Goal: Information Seeking & Learning: Learn about a topic

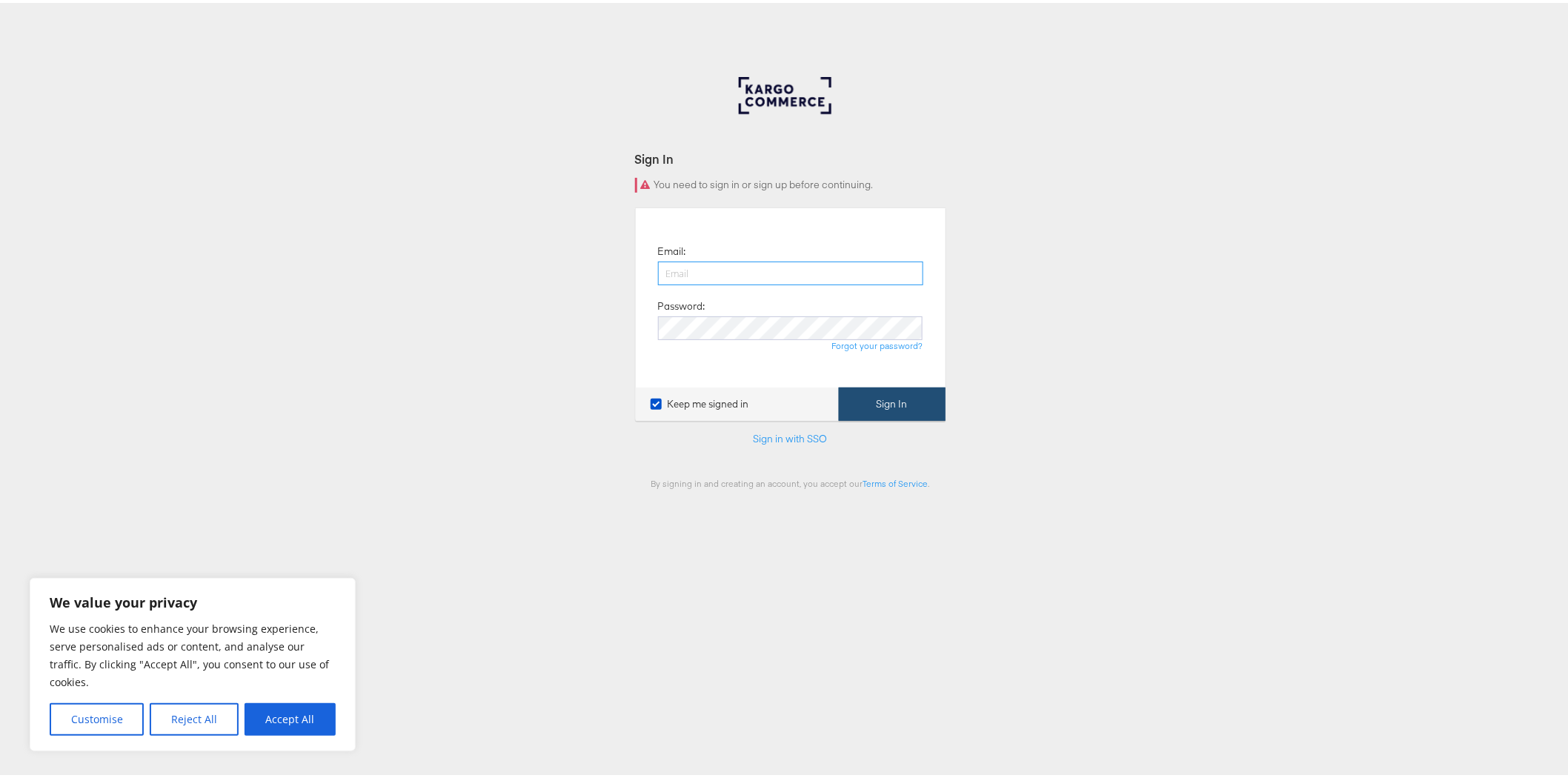
type input "[PERSON_NAME][EMAIL_ADDRESS][PERSON_NAME][DOMAIN_NAME]"
click at [854, 404] on button "Sign In" at bounding box center [892, 401] width 107 height 33
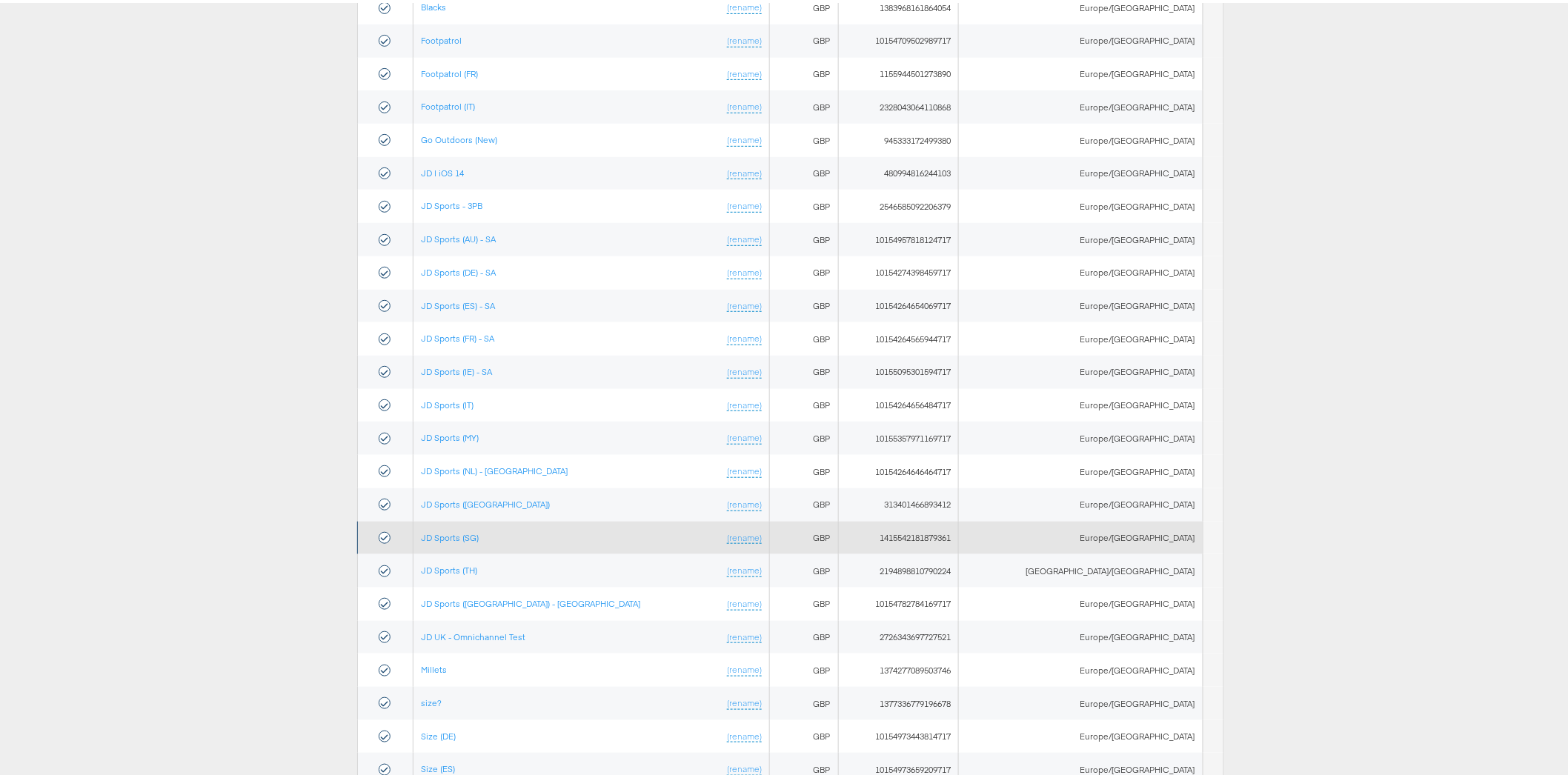
scroll to position [247, 0]
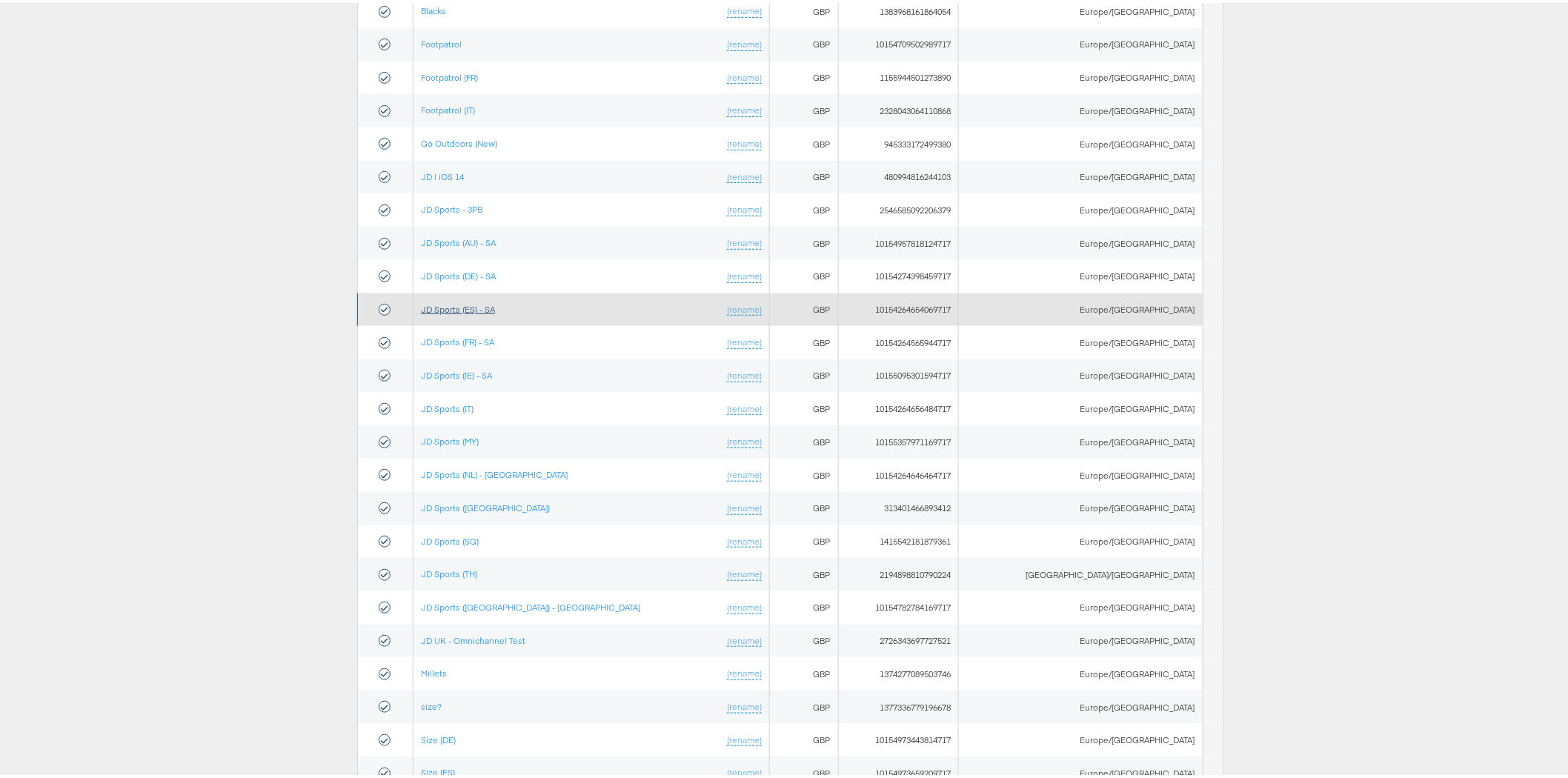
click at [472, 304] on link "JD Sports (ES) - SA" at bounding box center [458, 306] width 74 height 11
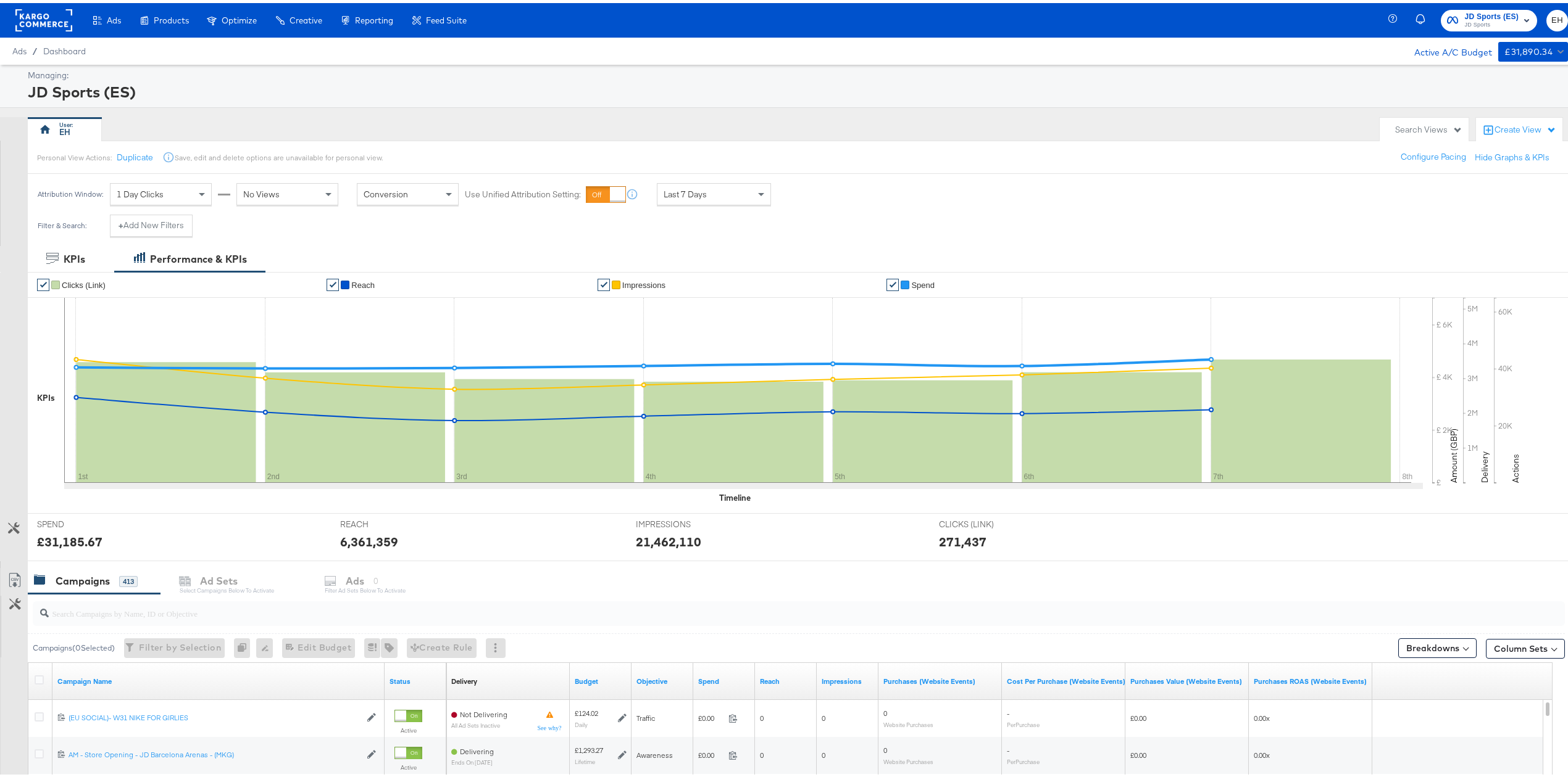
click at [969, 173] on div "Attribution Window: 1 Day Clicks No Views Conversion Use Unified Attribution Se…" at bounding box center [790, 191] width 1580 height 41
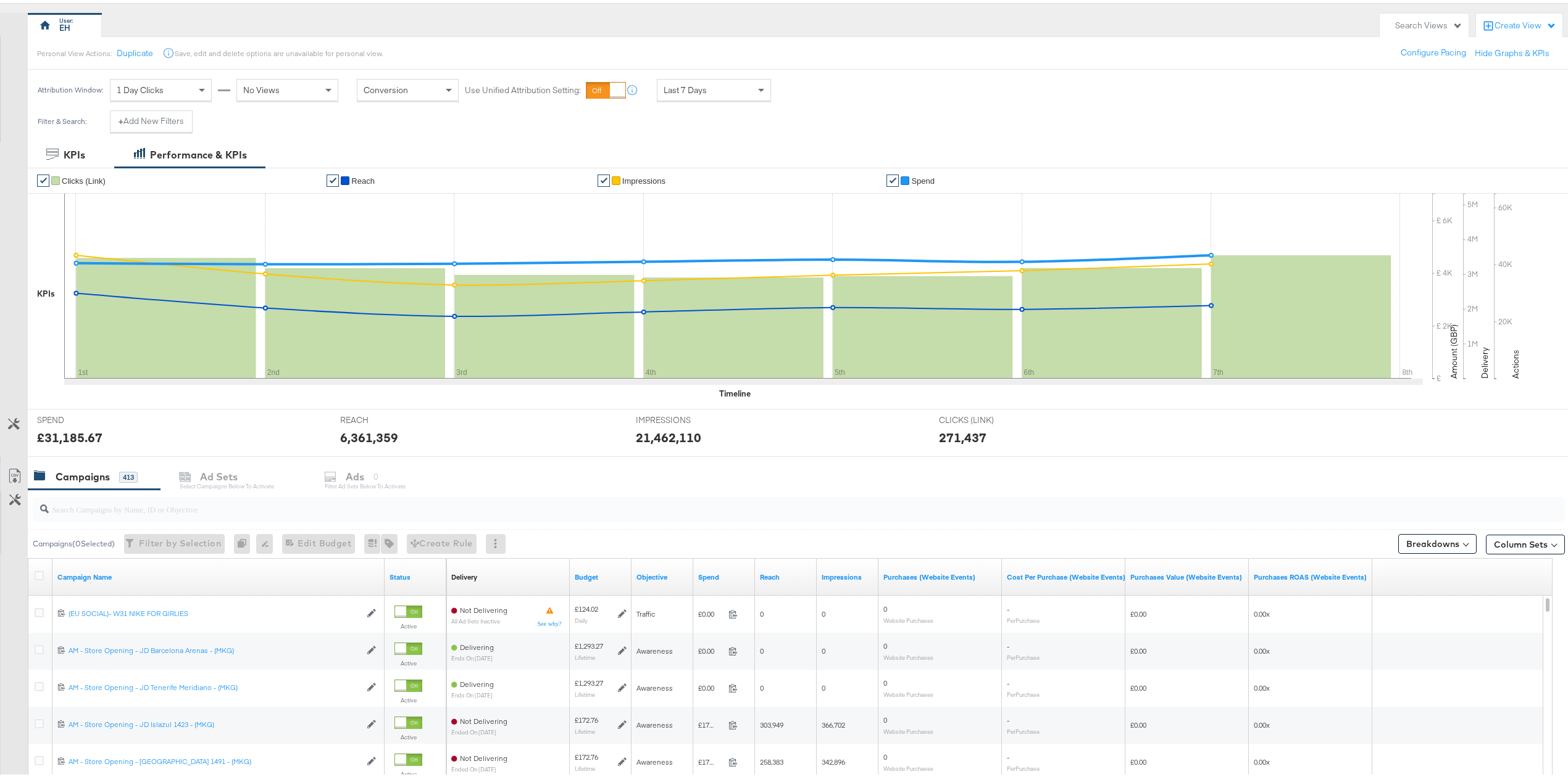
scroll to position [164, 0]
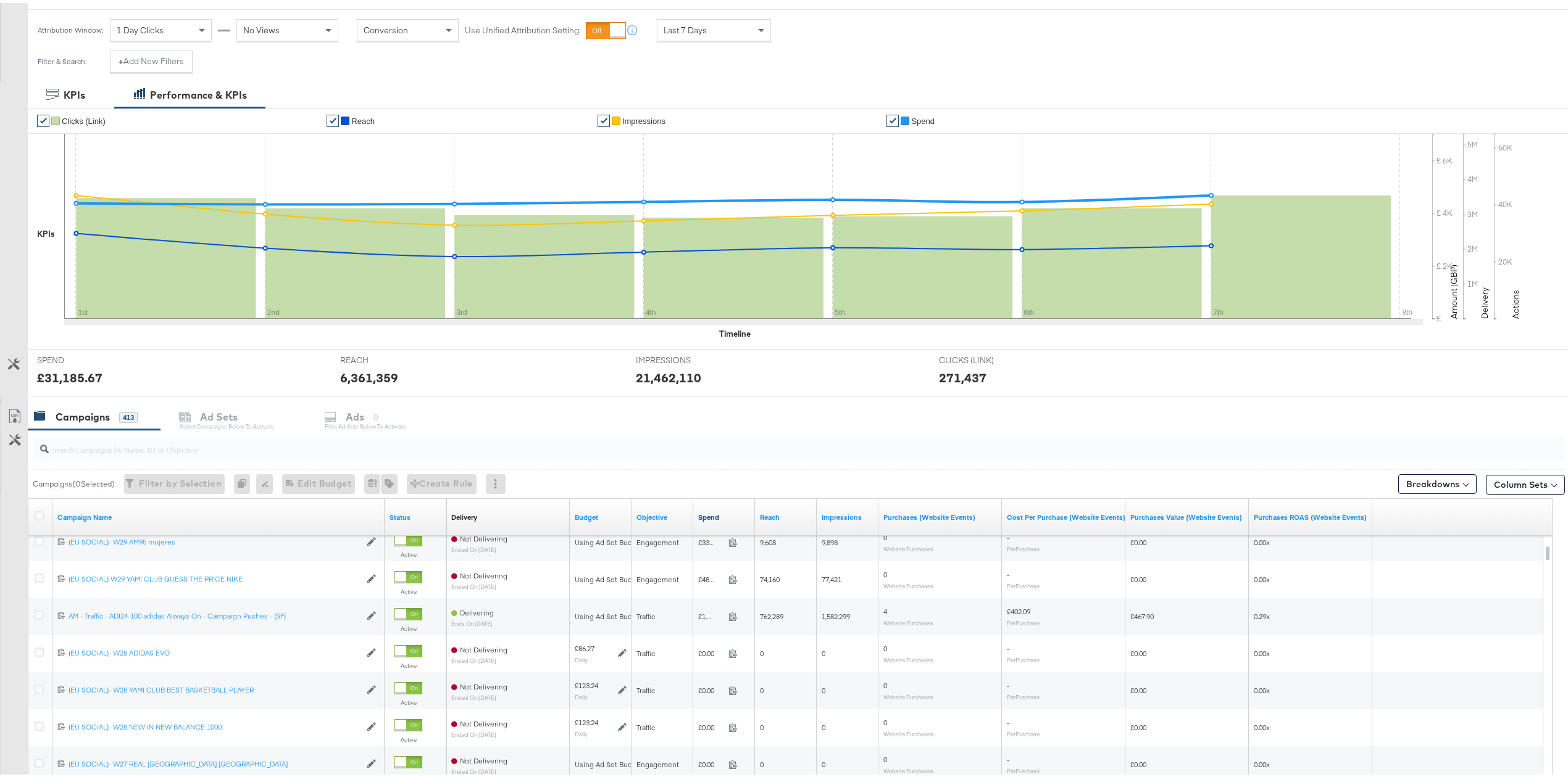
click at [724, 516] on link "Spend" at bounding box center [724, 514] width 52 height 10
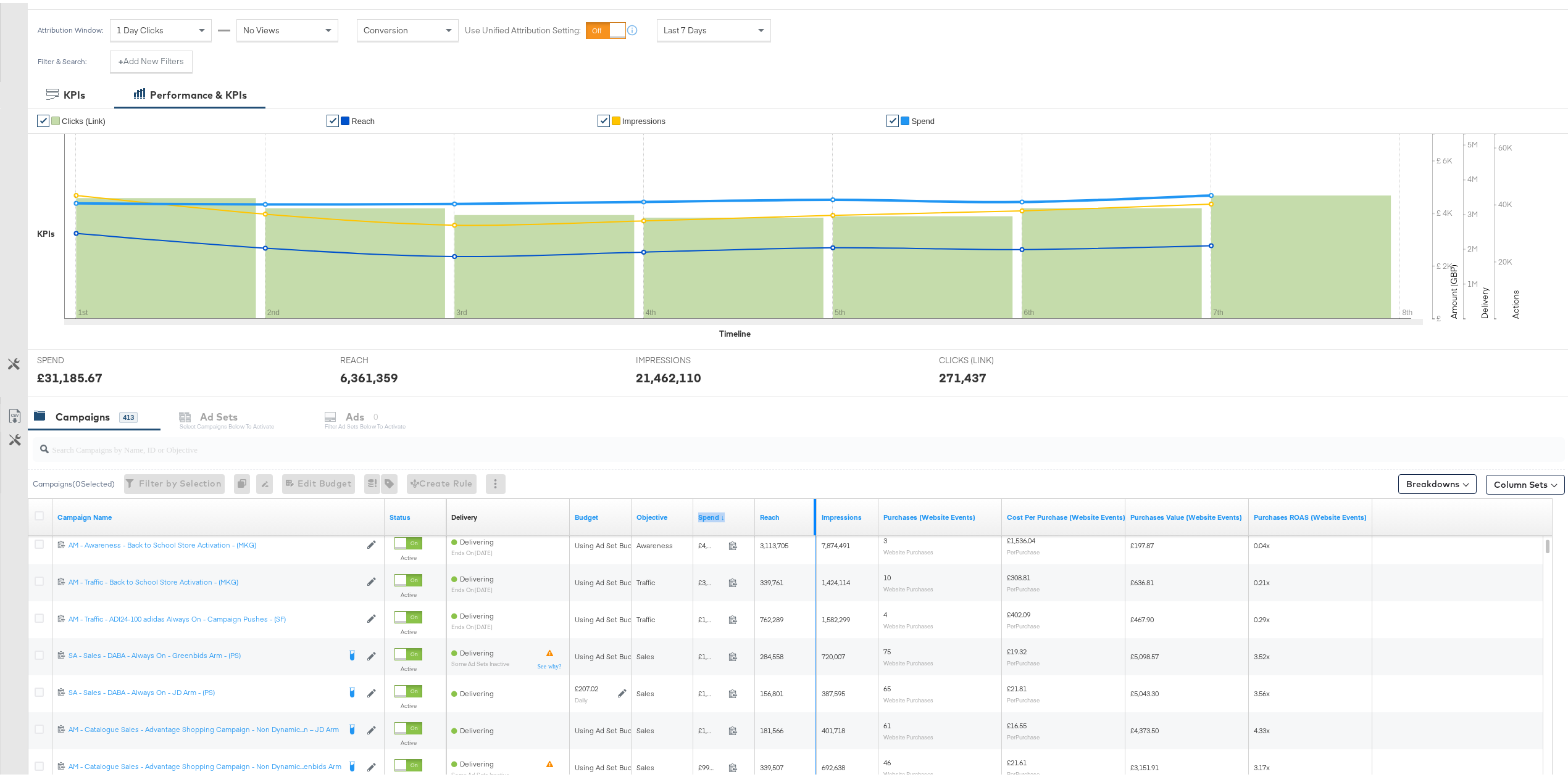
drag, startPoint x: 753, startPoint y: 514, endPoint x: 814, endPoint y: 514, distance: 61.0
click at [814, 514] on div "Delivery Sorting Unavailable Budget Objective Spend ↓ Reach Impressions Purchas…" at bounding box center [909, 514] width 926 height 37
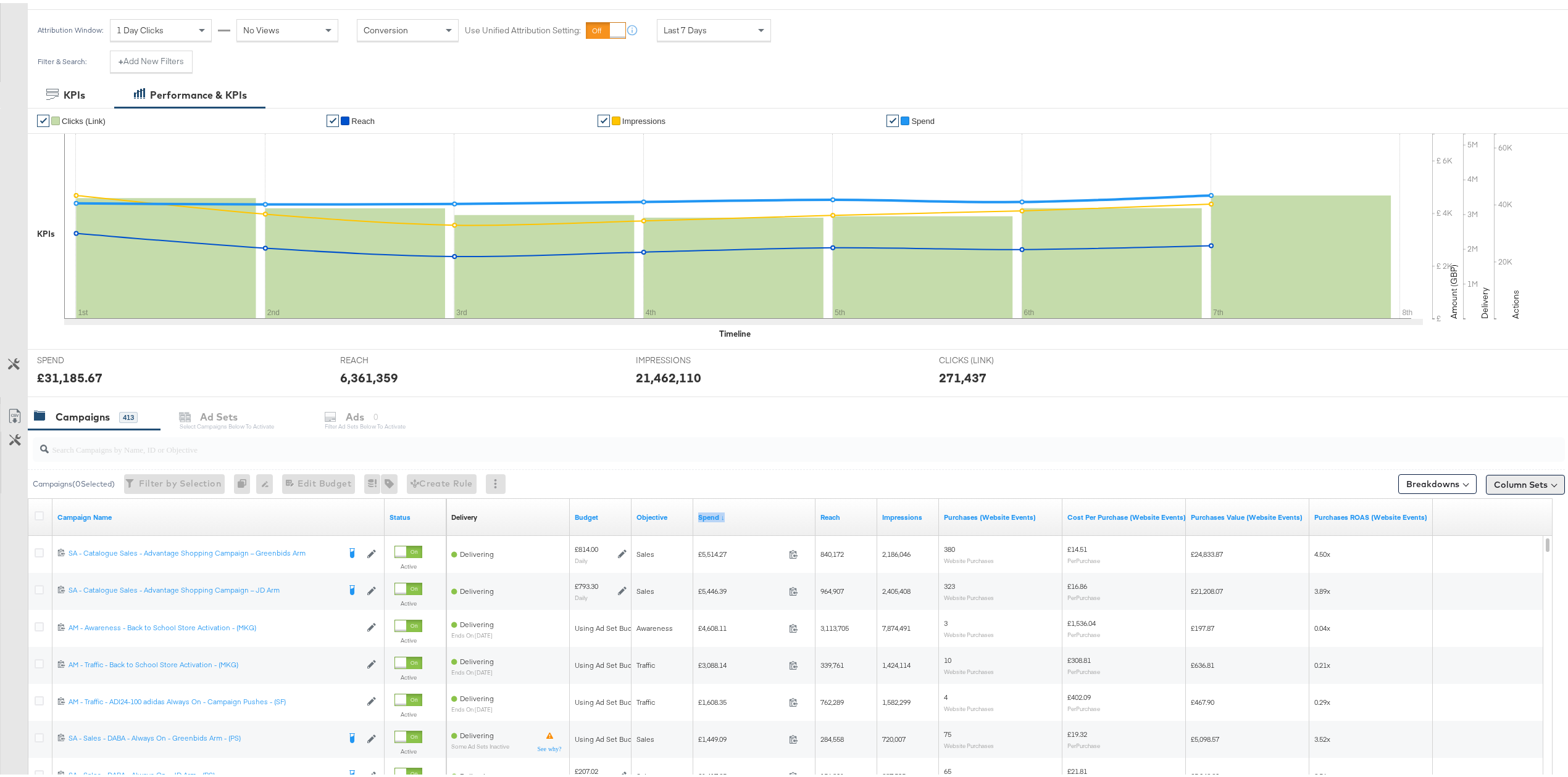
click at [1491, 479] on button "Column Sets" at bounding box center [1525, 482] width 79 height 20
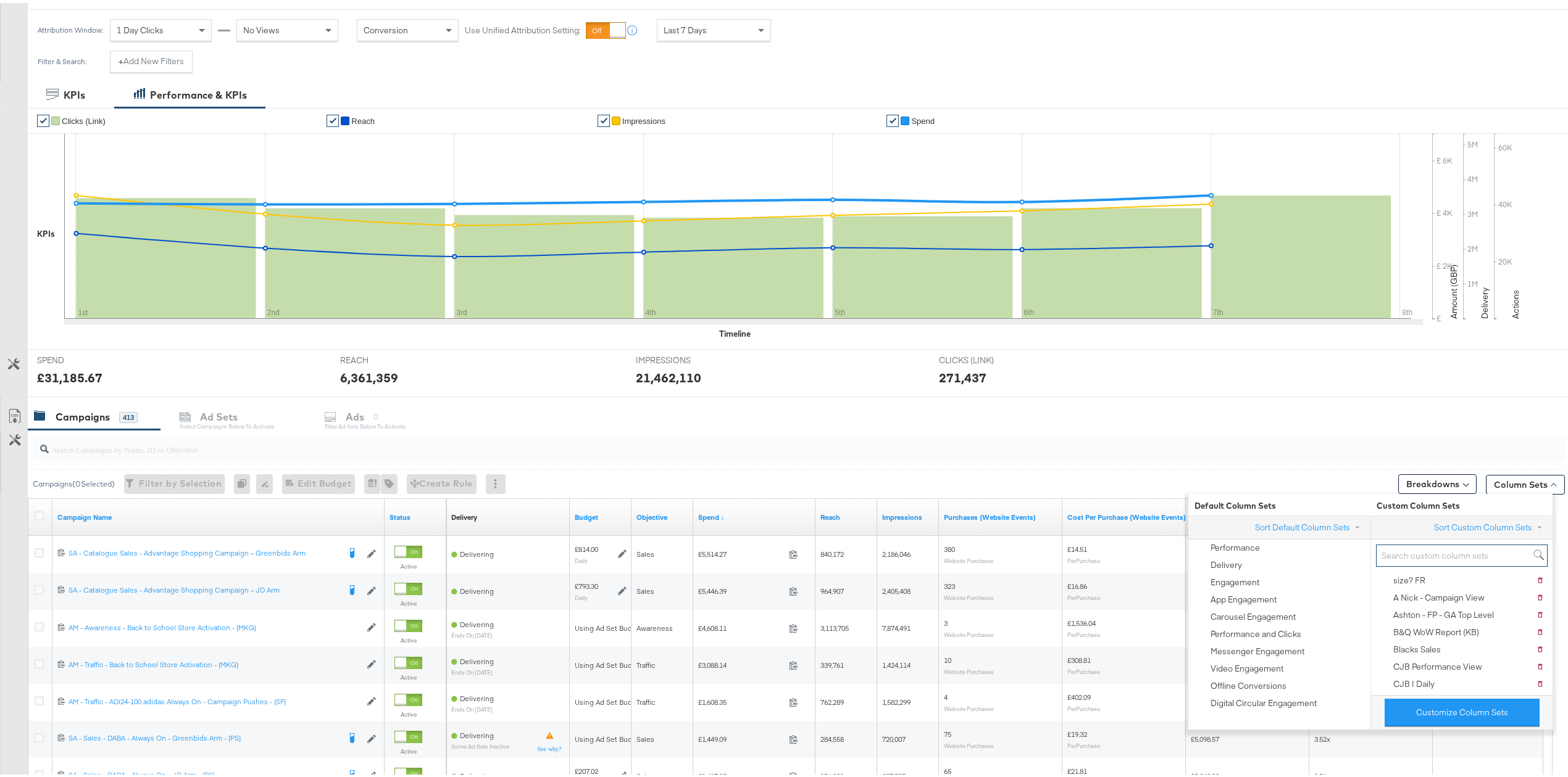
click at [1381, 553] on input "search" at bounding box center [1462, 553] width 171 height 23
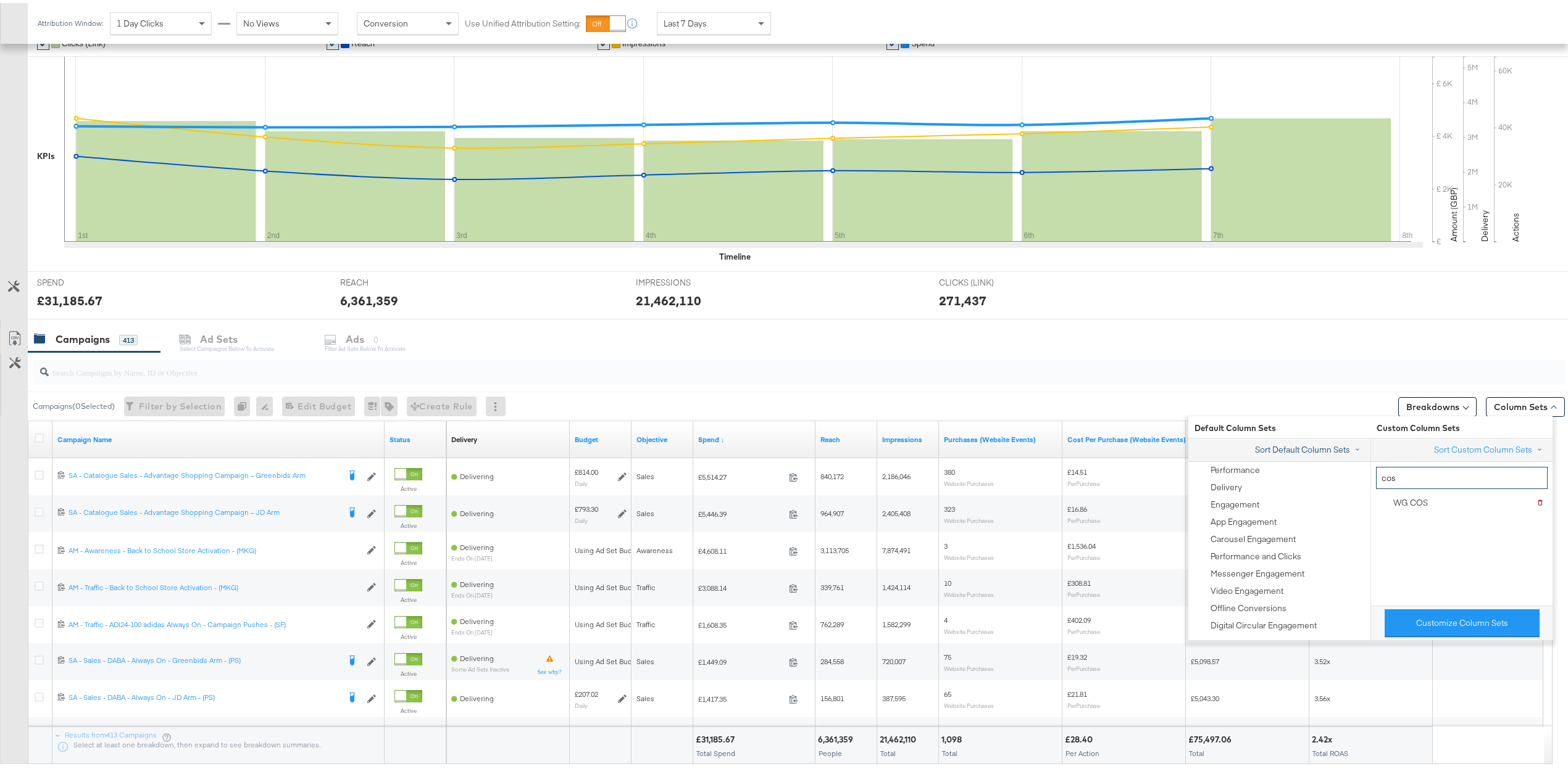
scroll to position [227, 0]
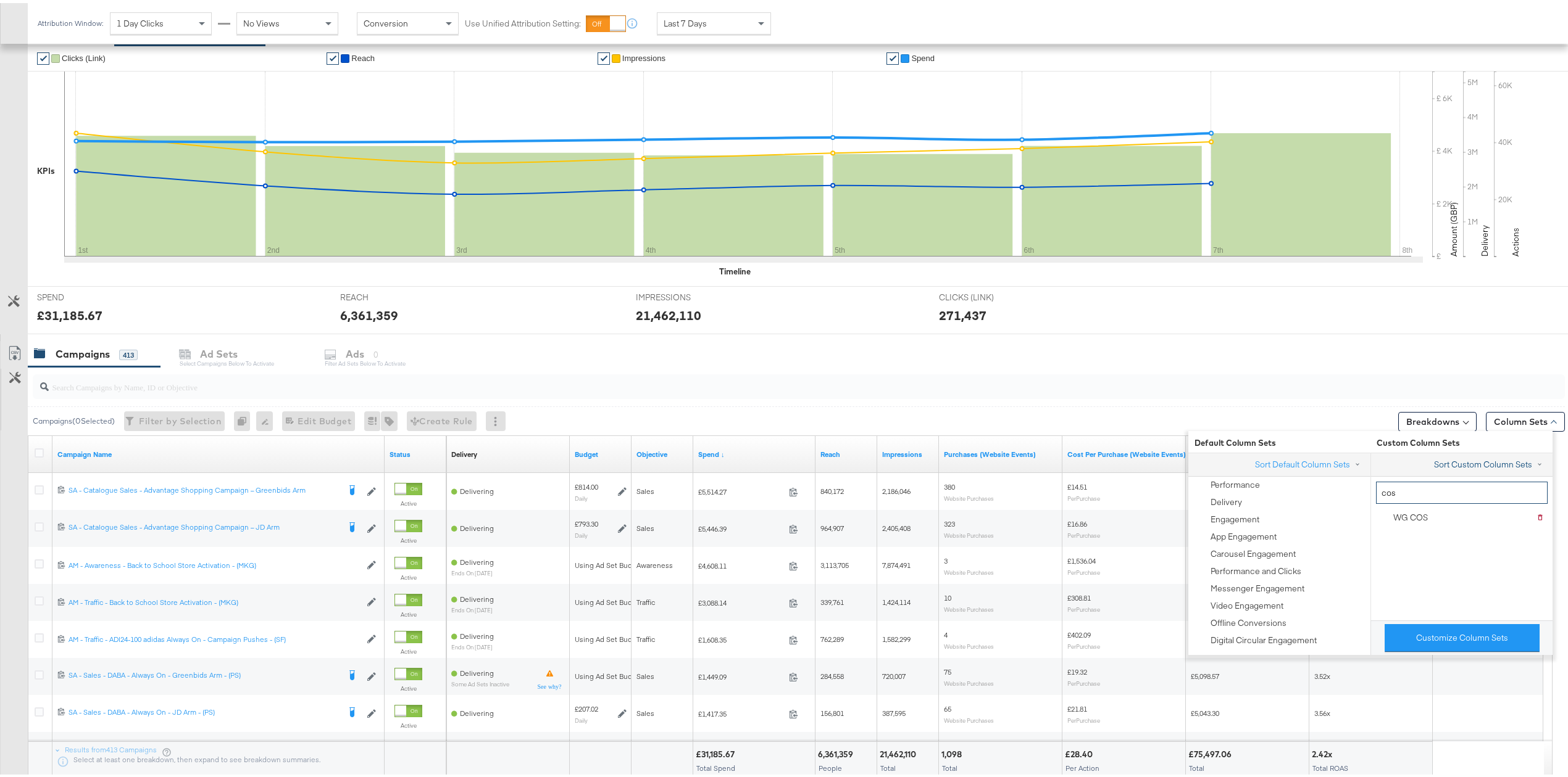
type input "cos"
click at [1464, 459] on button "Sort Custom Column Sets" at bounding box center [1490, 461] width 114 height 13
click at [1325, 408] on div "Campaigns ( 0 Selected) Filter by Selection Filter 0 campaigns 0 Rename 0 campa…" at bounding box center [796, 418] width 1537 height 29
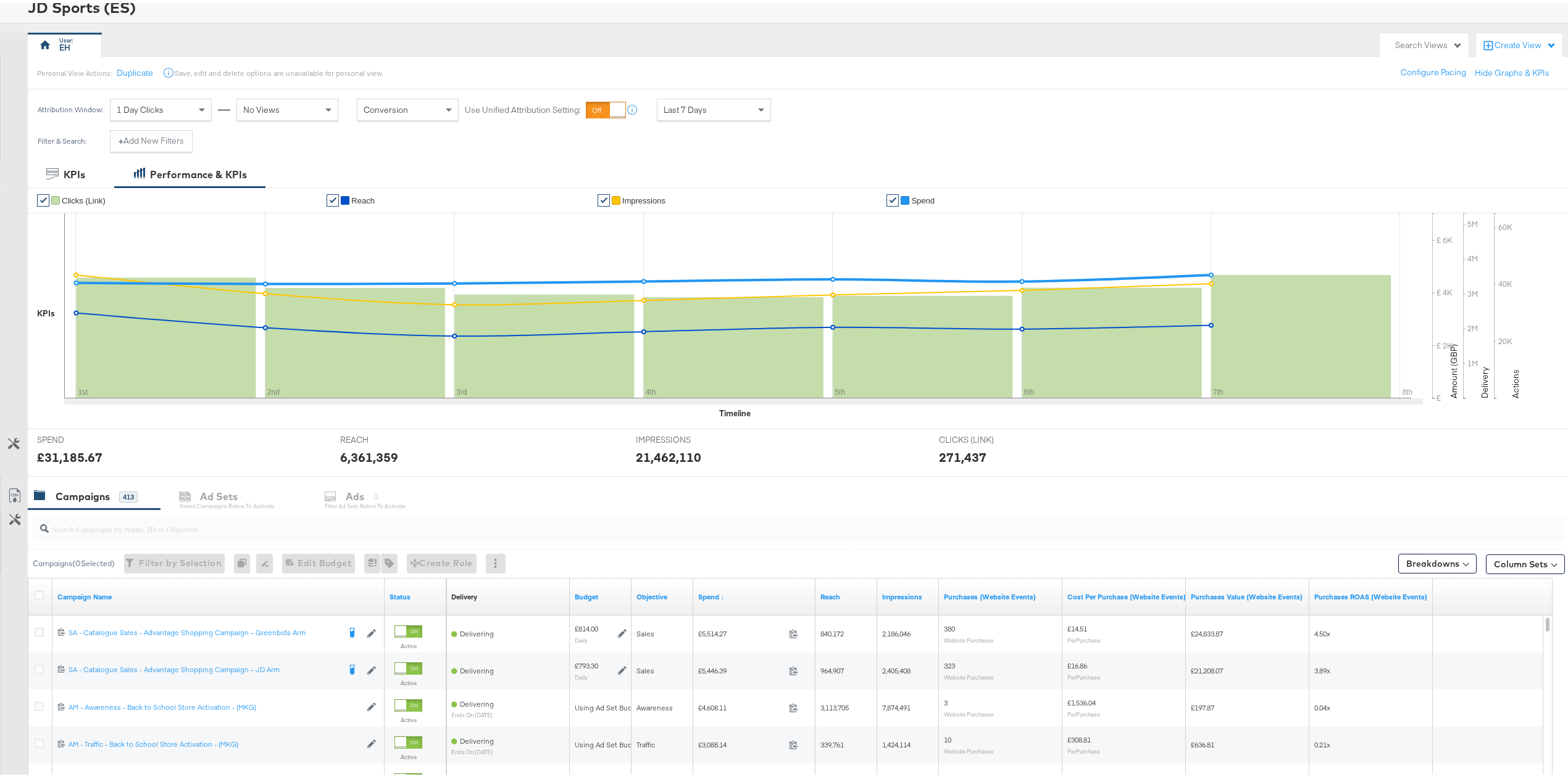
scroll to position [63, 0]
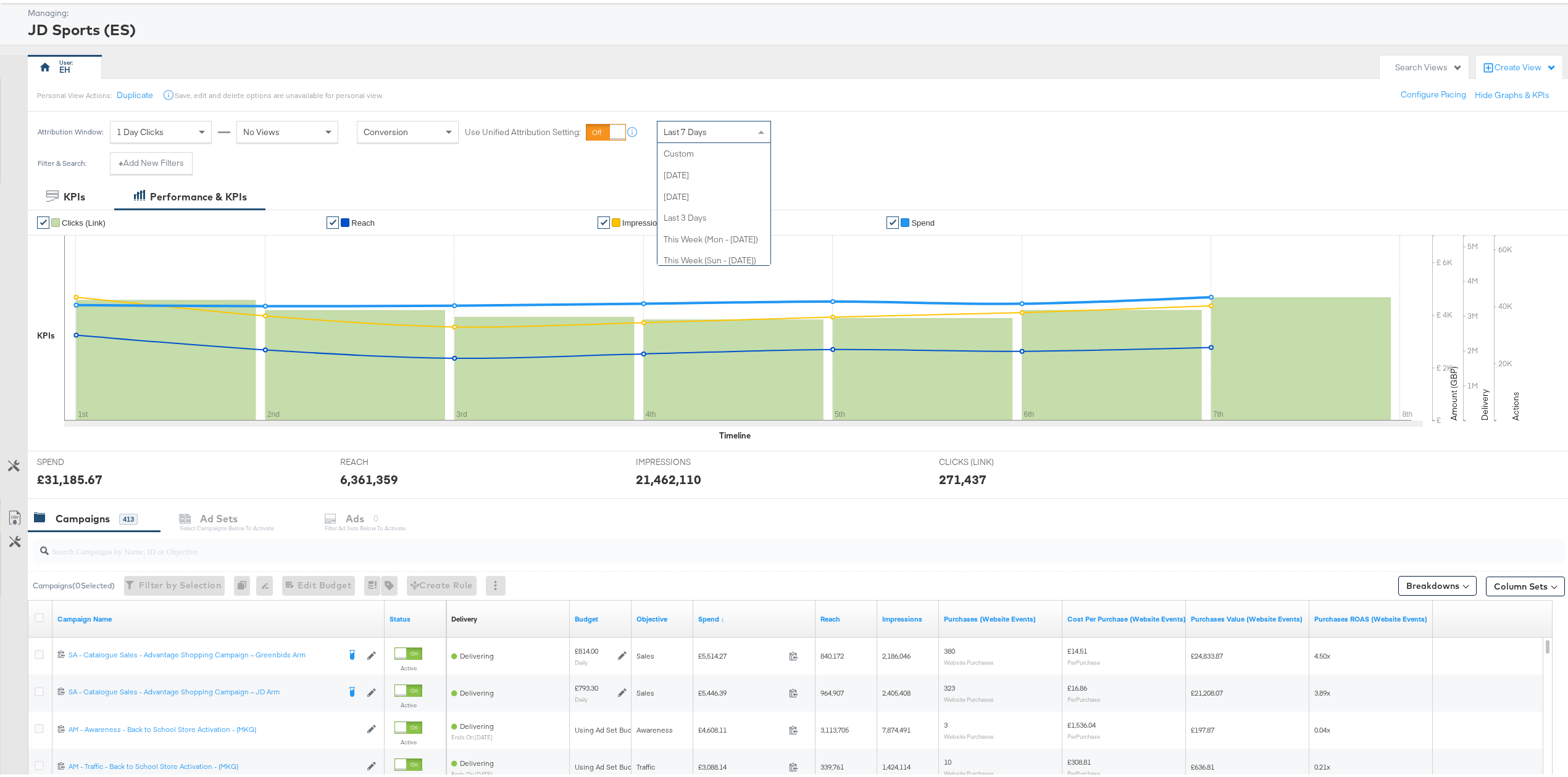
click at [706, 129] on span "Last 7 Days" at bounding box center [685, 129] width 43 height 11
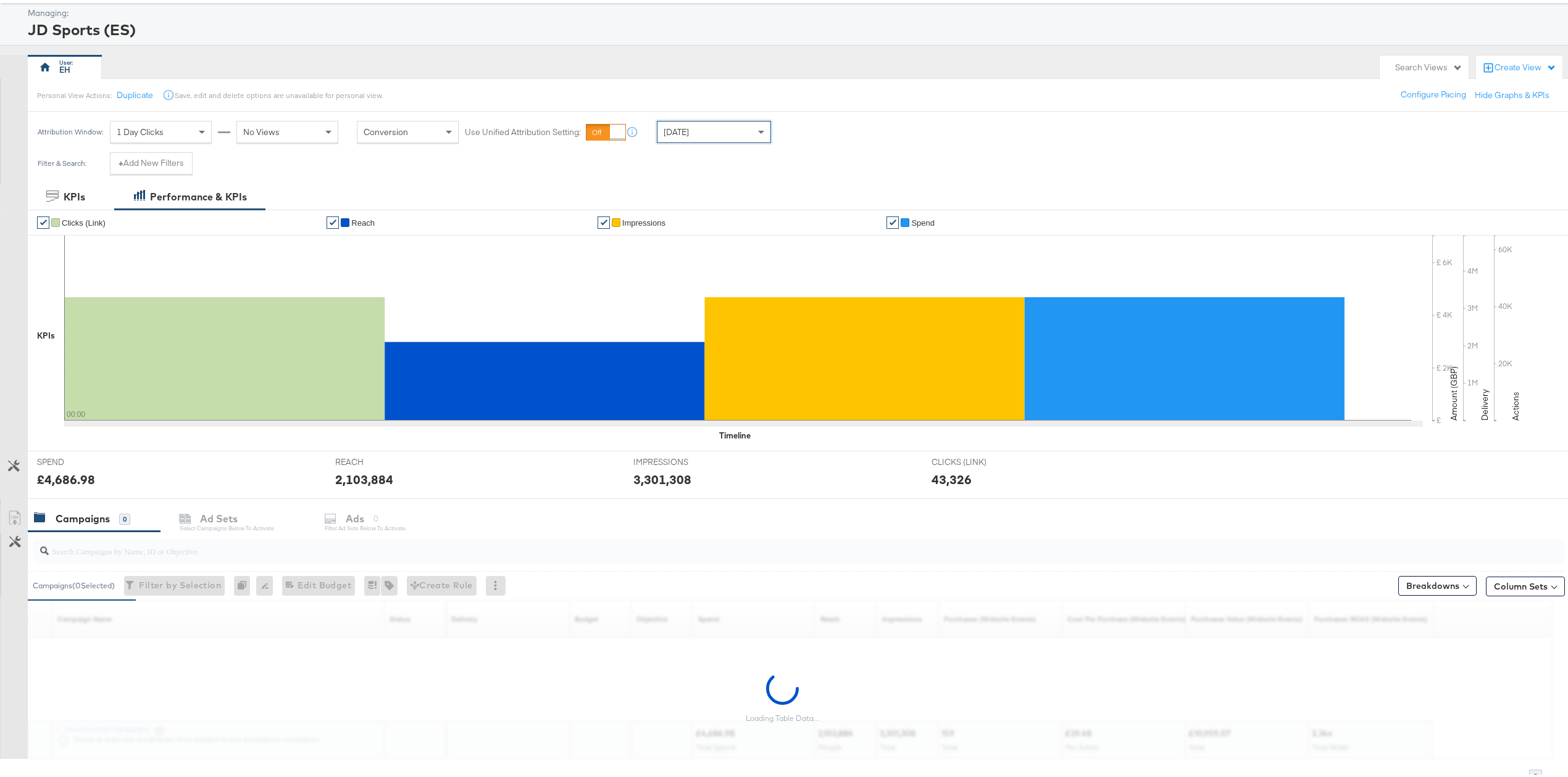
scroll to position [124, 0]
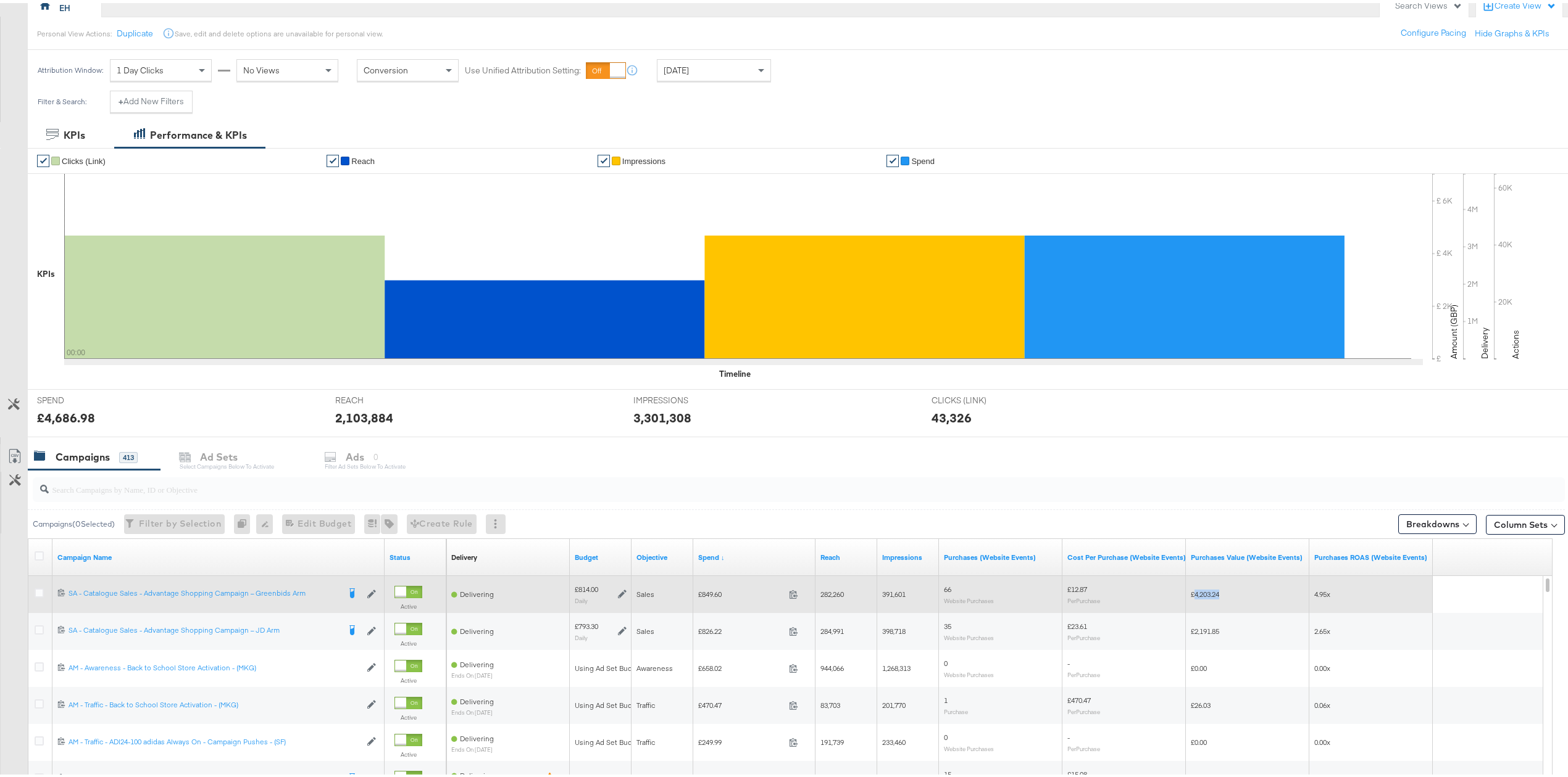
drag, startPoint x: 1225, startPoint y: 596, endPoint x: 1193, endPoint y: 596, distance: 32.0
click at [1193, 596] on div "£4,203.24" at bounding box center [1248, 591] width 114 height 10
drag, startPoint x: 240, startPoint y: 593, endPoint x: 445, endPoint y: 579, distance: 205.5
click at [562, 516] on div "Campaigns ( 0 Selected) Filter by Selection Filter 0 campaigns 0 Rename 0 campa…" at bounding box center [796, 521] width 1537 height 29
click at [372, 593] on icon at bounding box center [372, 591] width 9 height 9
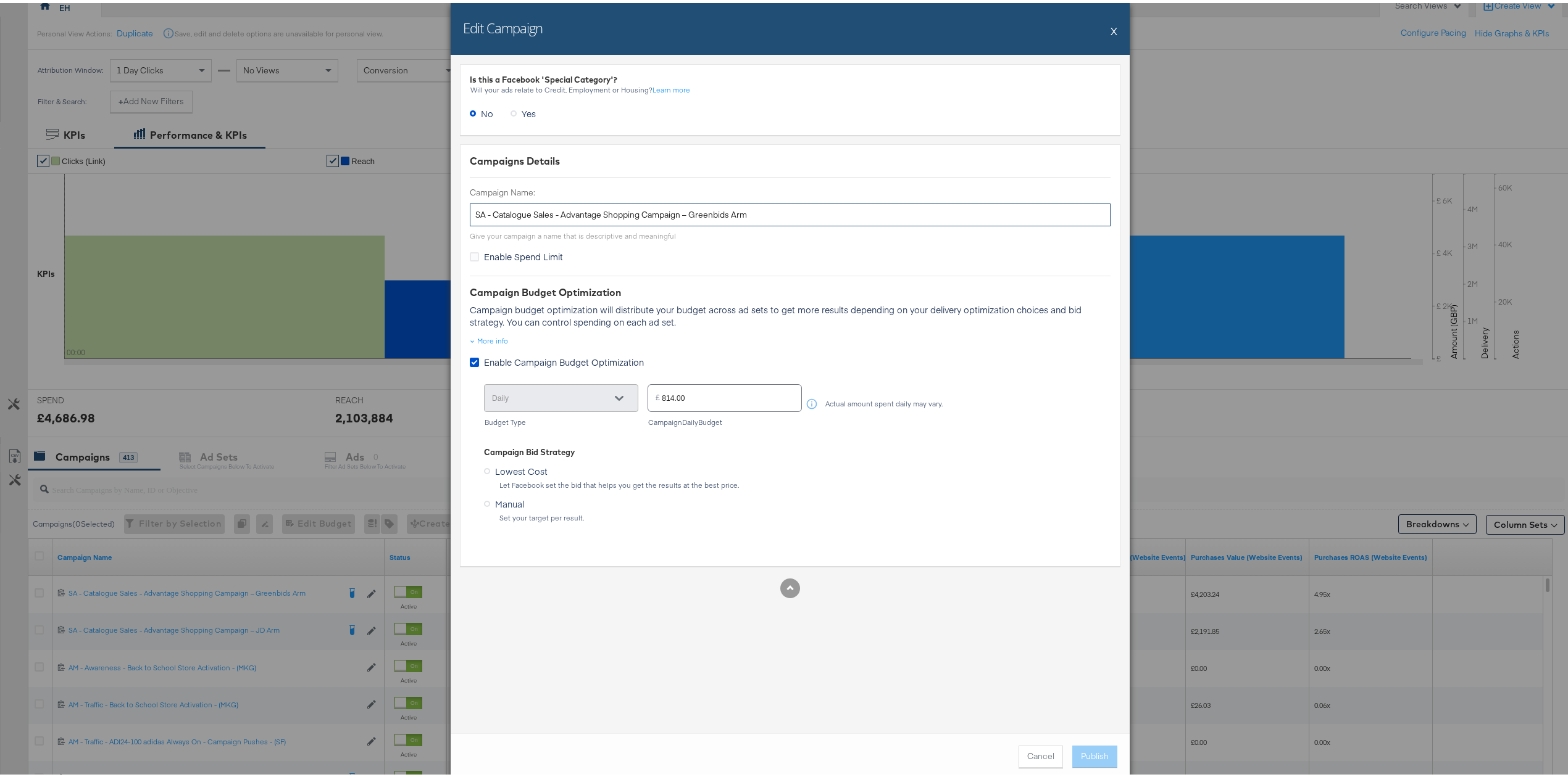
click at [754, 213] on input "SA - Catalogue Sales - Advantage Shopping Campaign – Greenbids Arm" at bounding box center [790, 212] width 640 height 23
click at [754, 213] on input "SA - Catalogue Sales - Advantage Shopping Campaign – Greenbids Arm" at bounding box center [790, 212] width 640 height 23
click at [1110, 27] on button "X" at bounding box center [1113, 28] width 7 height 24
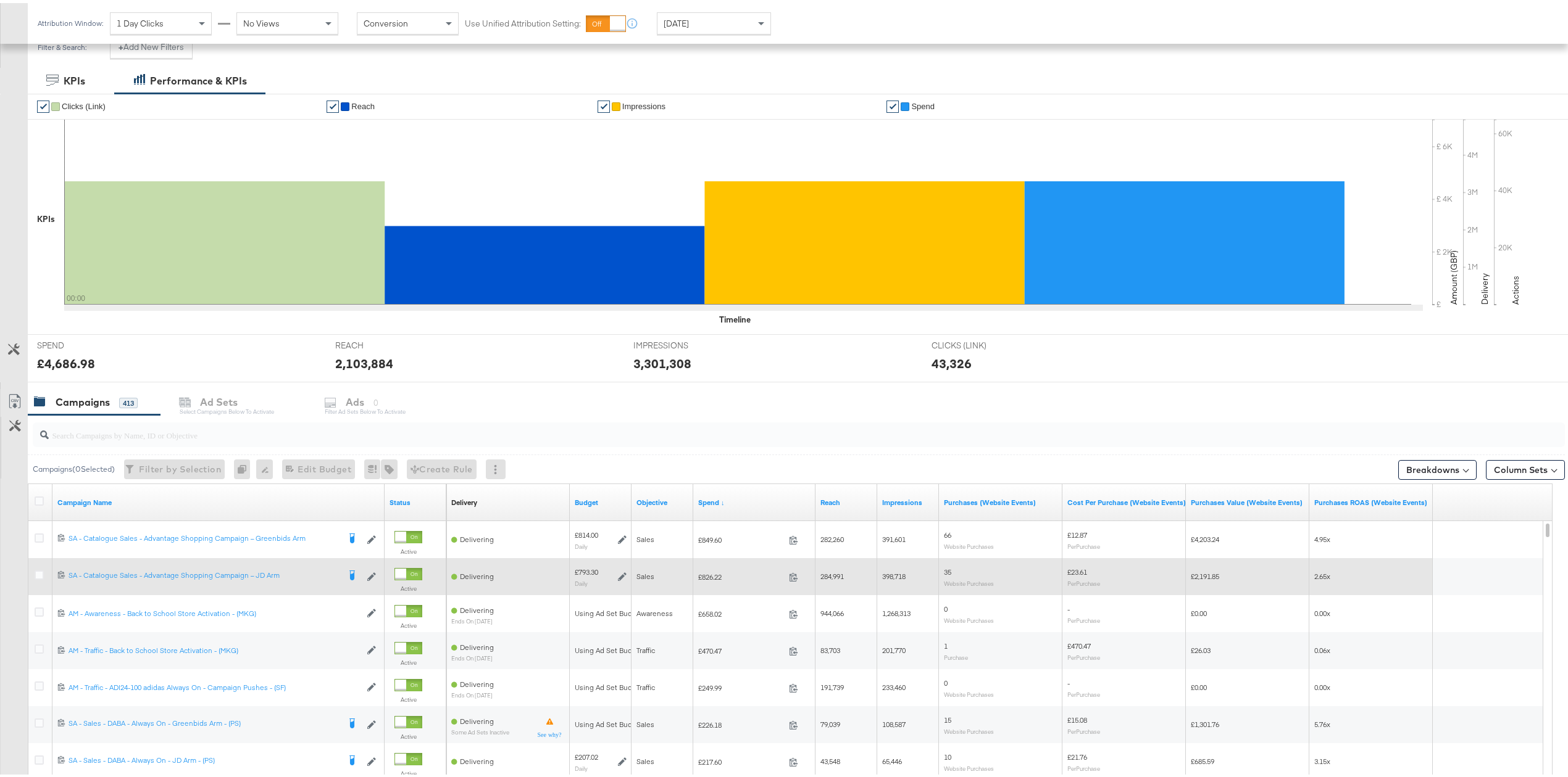
scroll to position [309, 0]
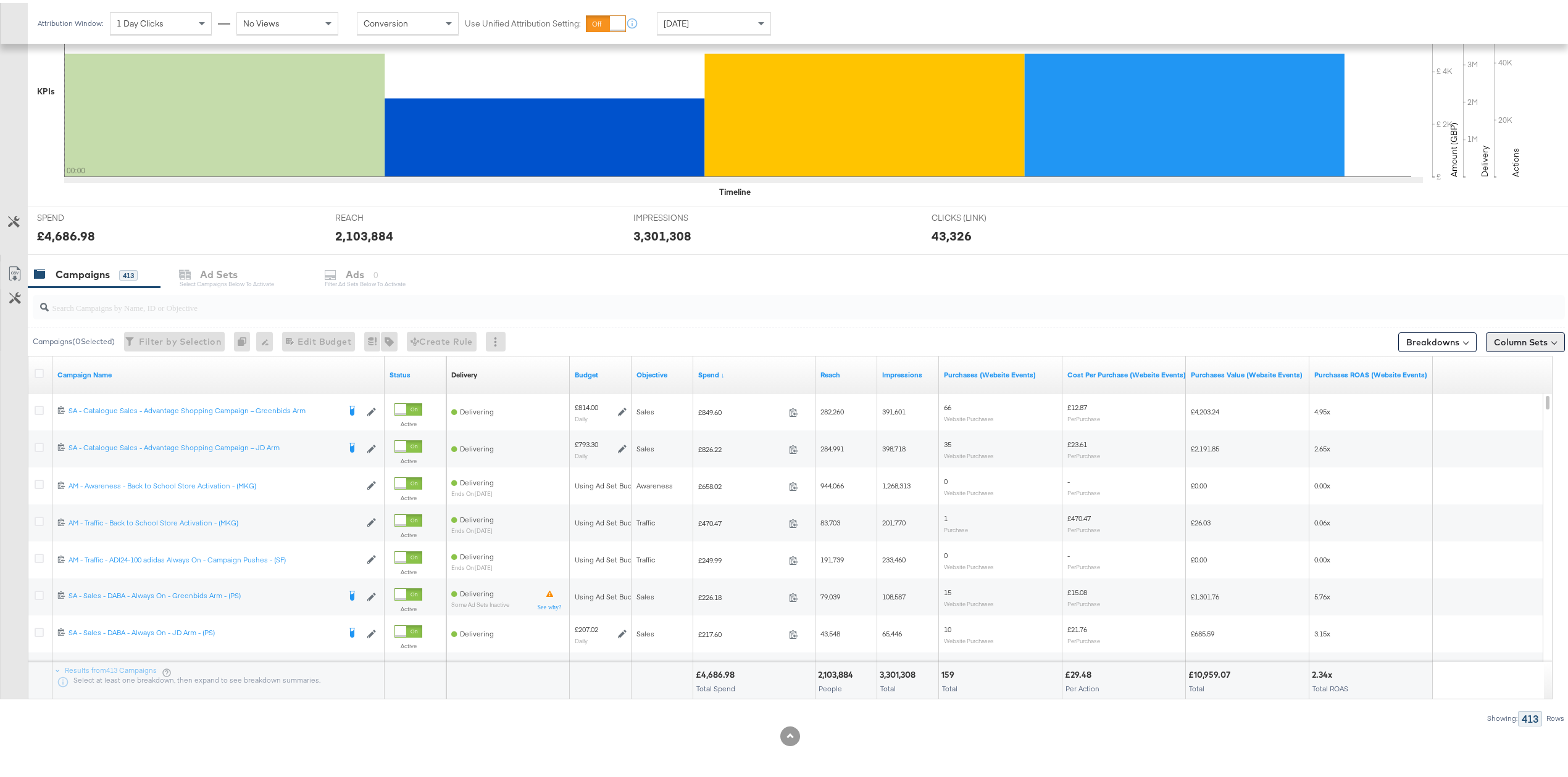
click at [1500, 338] on button "Column Sets" at bounding box center [1525, 339] width 79 height 20
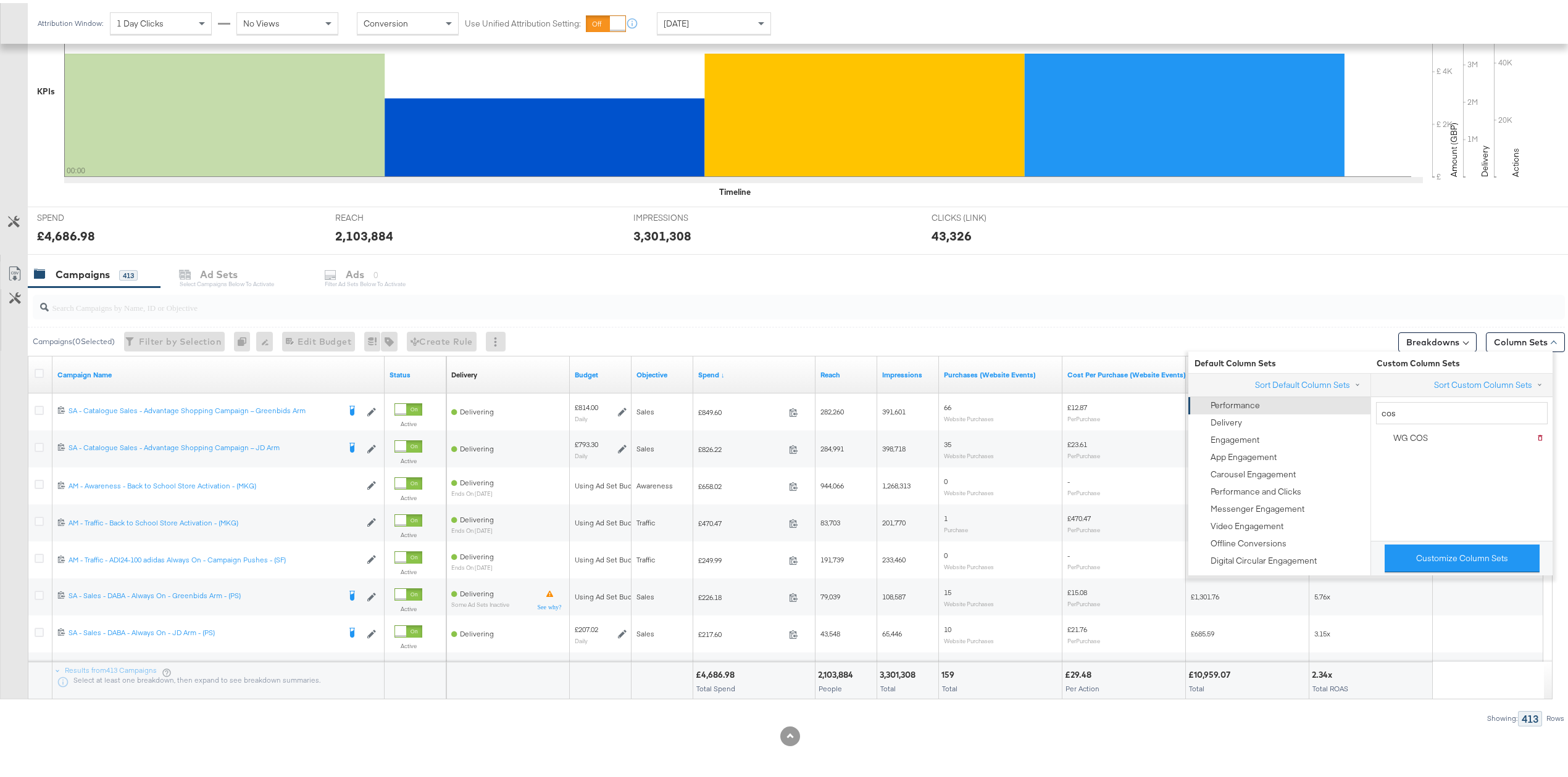
click at [1272, 402] on div "Performance" at bounding box center [1278, 403] width 166 height 18
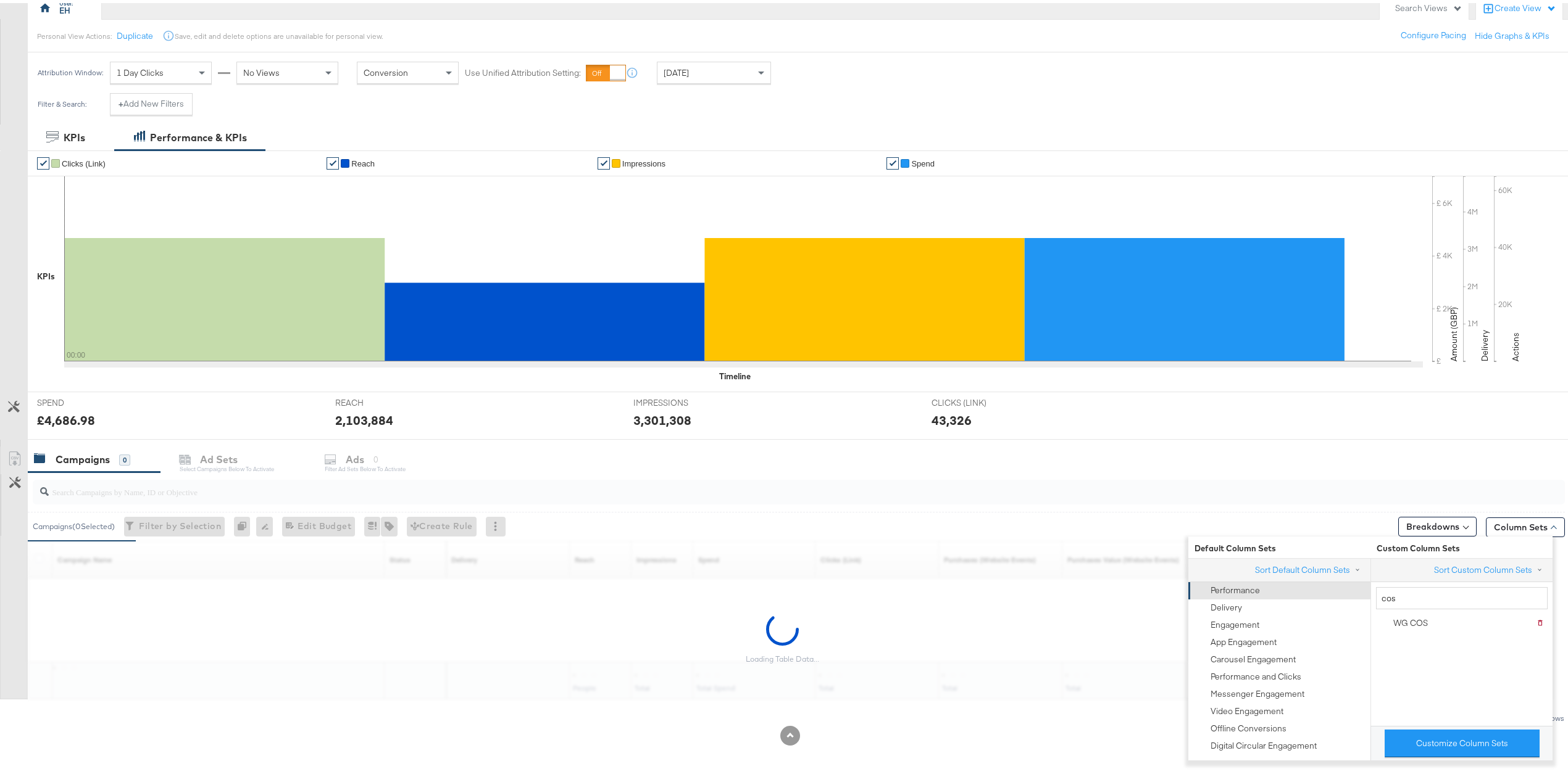
scroll to position [124, 0]
click at [1272, 402] on div "SPEND SPEND £4,686.98 REACH REACH 2,103,884 IMPRESSIONS IMPRESSIONS 3,301,308 C…" at bounding box center [804, 413] width 1552 height 48
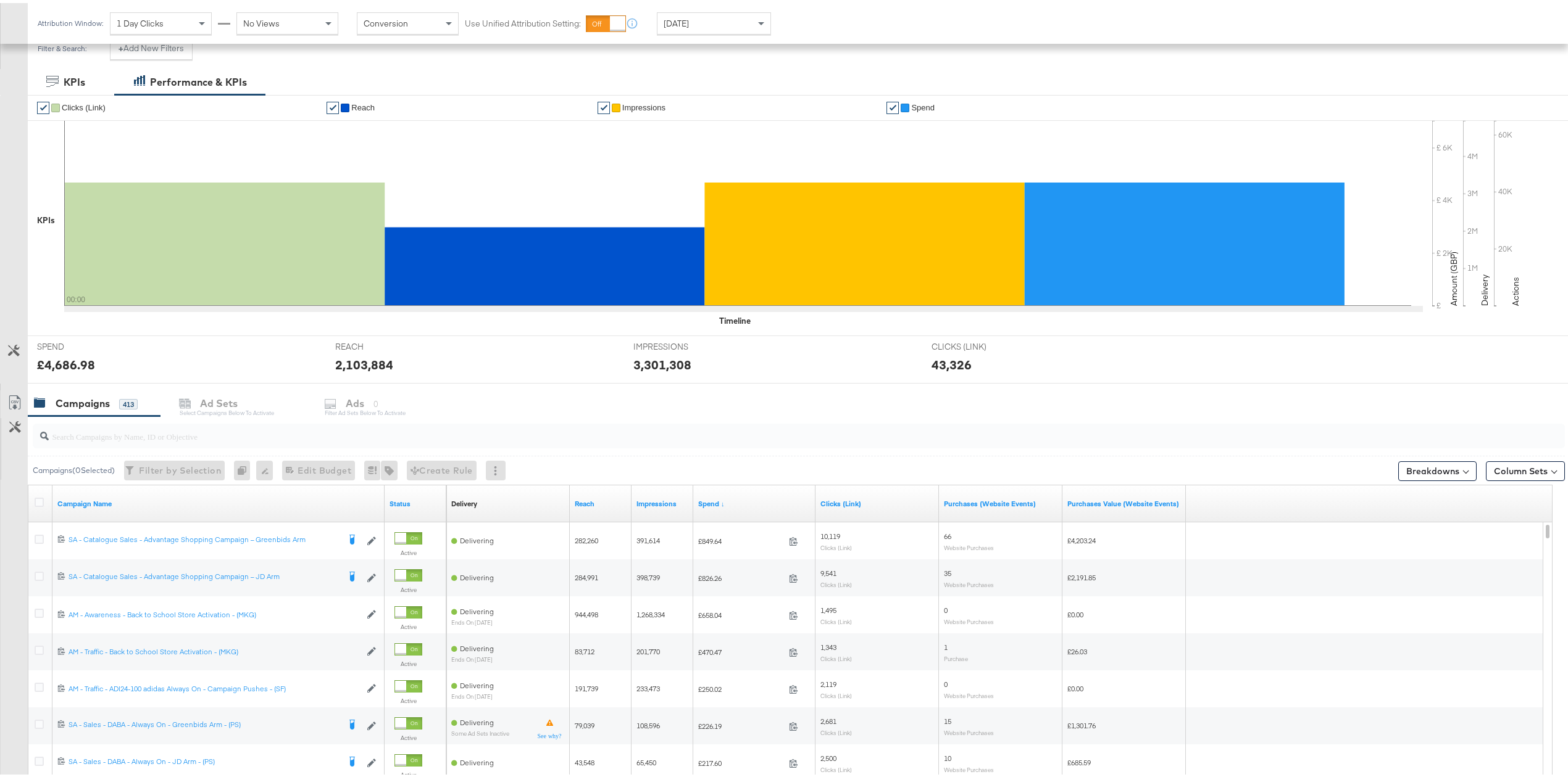
scroll to position [206, 0]
